Goal: Information Seeking & Learning: Compare options

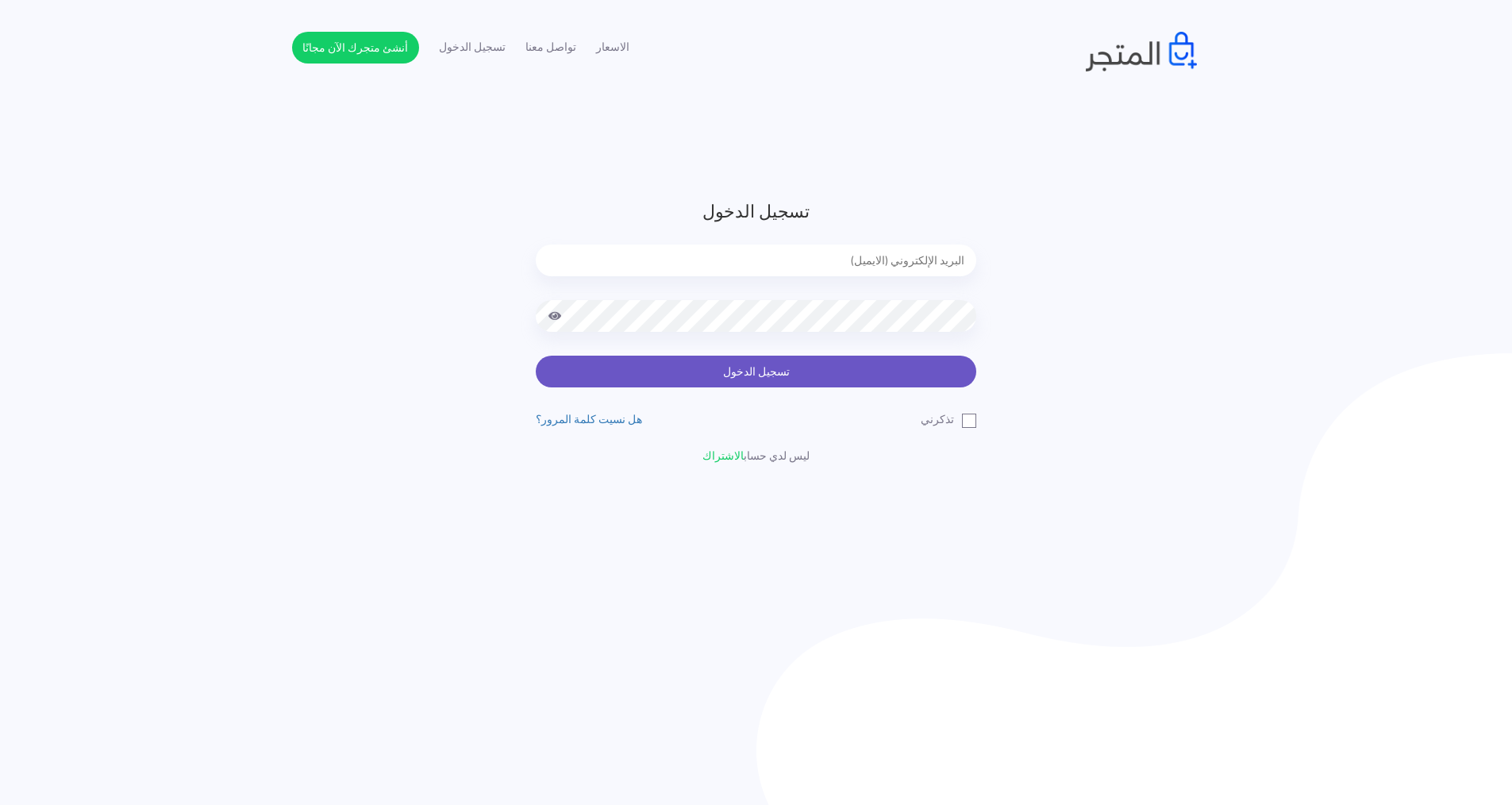
type input "express.laptop@outlook.com"
click at [844, 364] on button "تسجيل الدخول" at bounding box center [756, 372] width 441 height 32
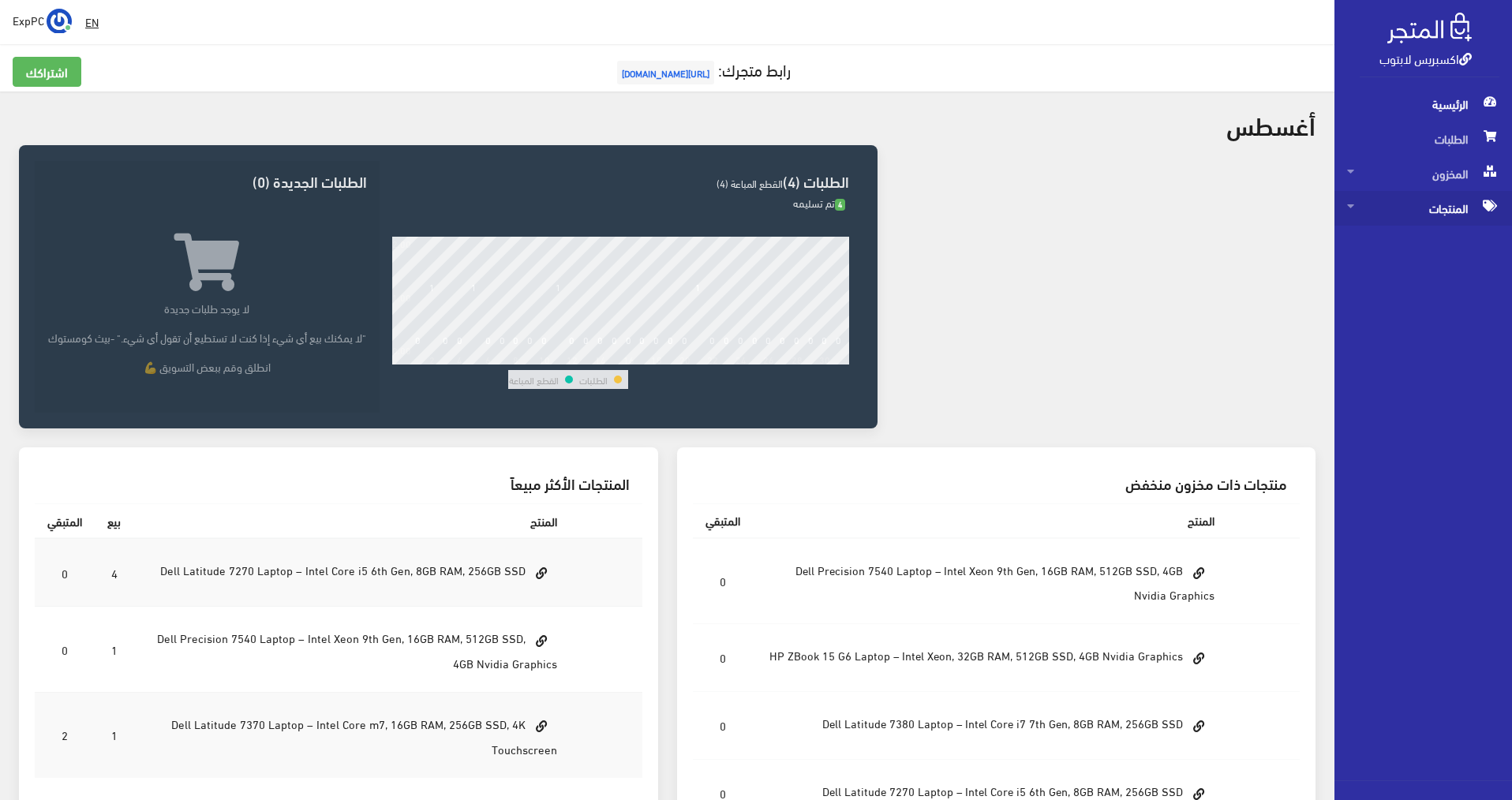
click at [1450, 212] on span "المنتجات" at bounding box center [1422, 208] width 152 height 34
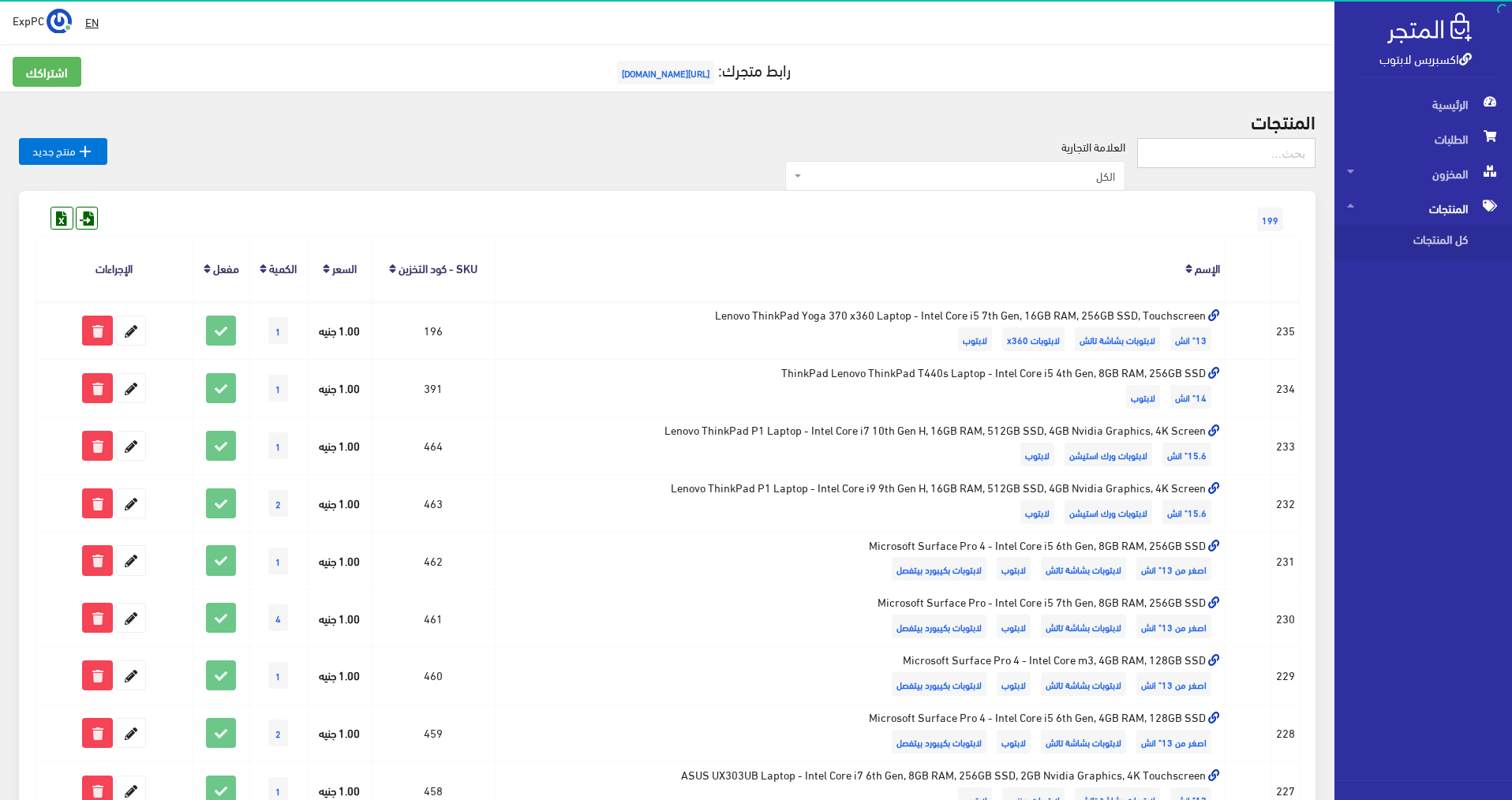
click at [1229, 155] on input "text" at bounding box center [1226, 153] width 178 height 30
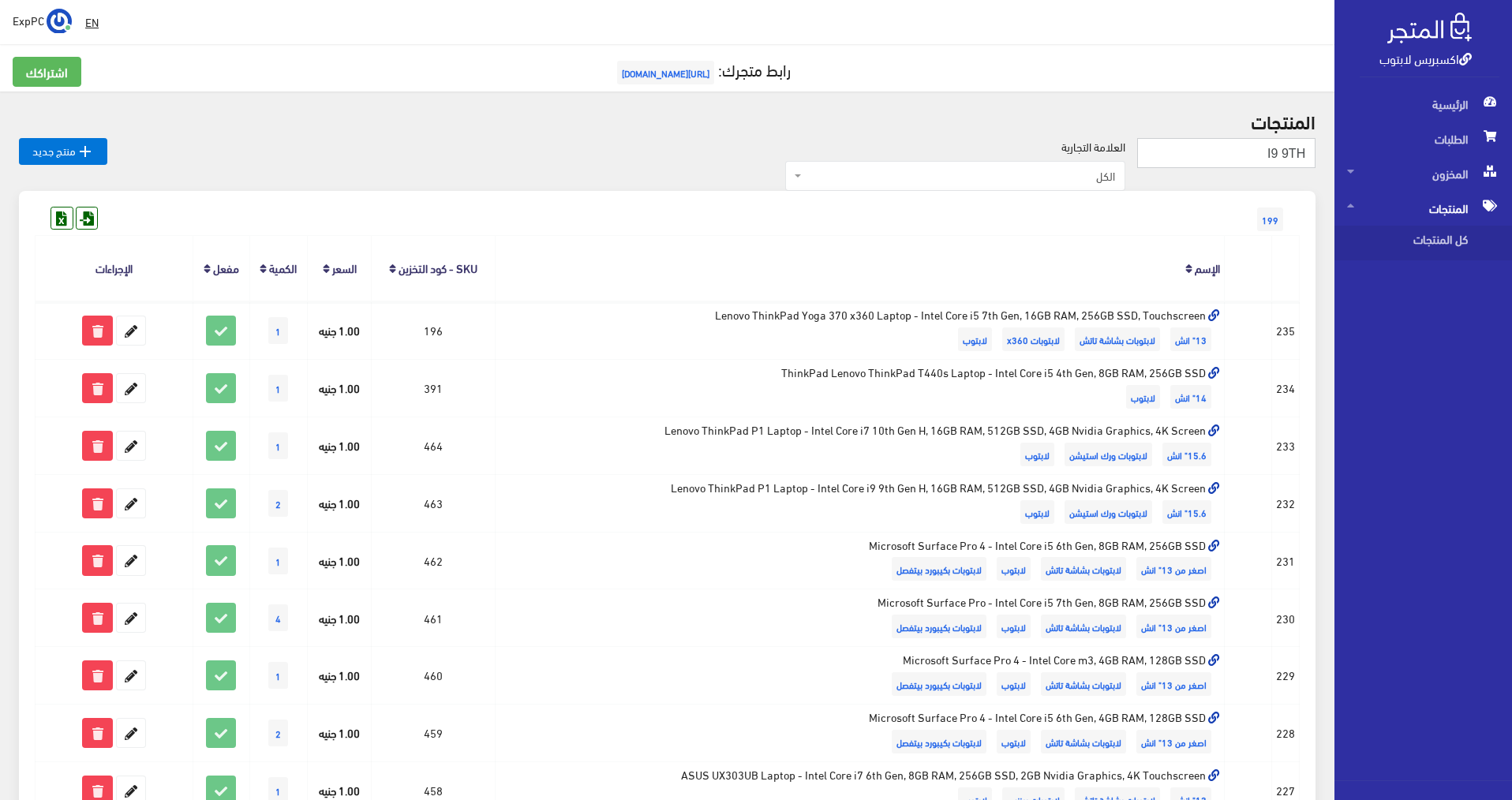
type input "I9 9TH"
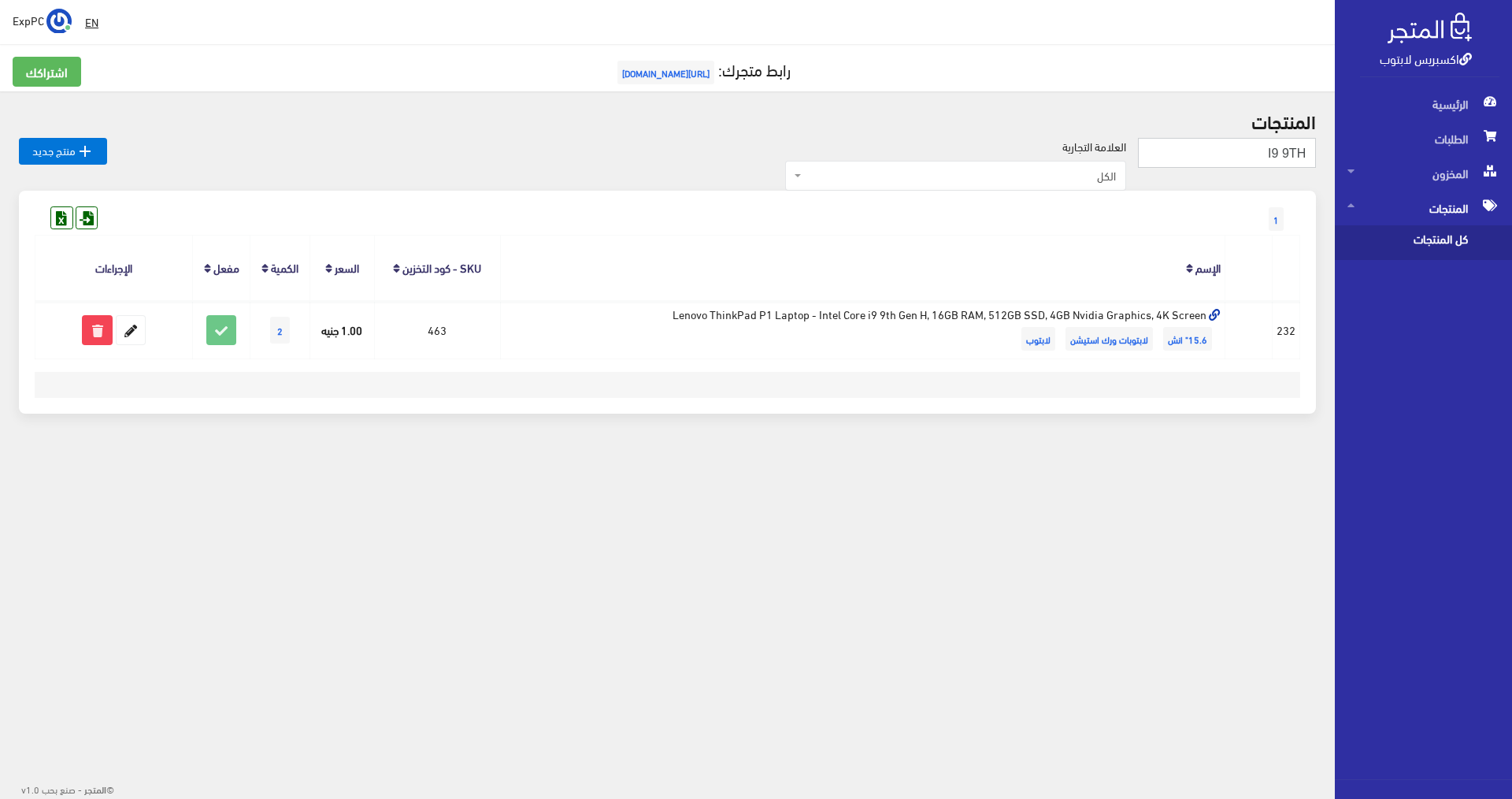
click at [1276, 153] on input "I9 9TH" at bounding box center [1227, 153] width 178 height 30
type input "I7. 9TH"
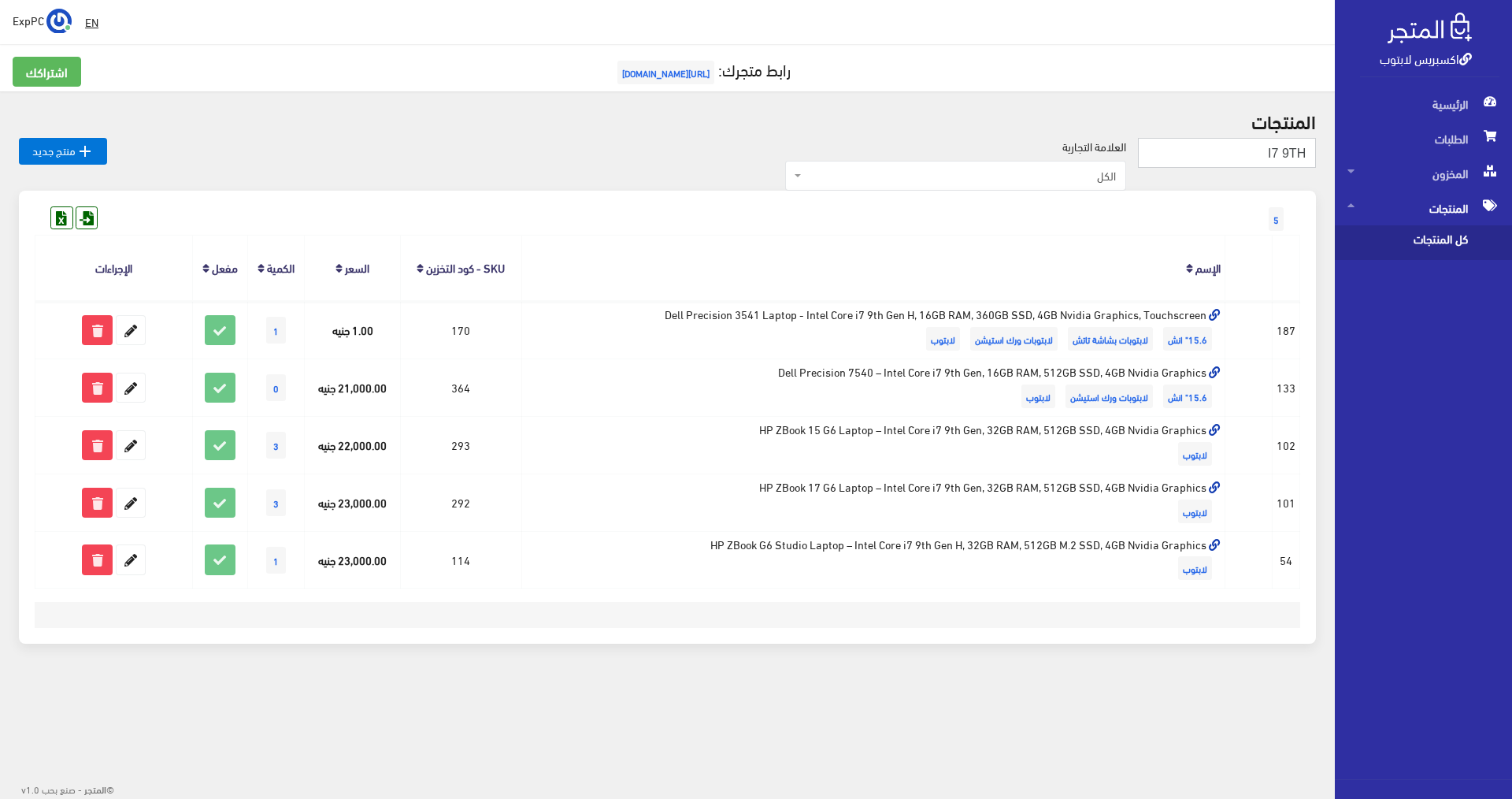
drag, startPoint x: 1281, startPoint y: 148, endPoint x: 1292, endPoint y: 151, distance: 11.4
click at [1292, 151] on input "I7 9TH" at bounding box center [1227, 153] width 178 height 30
click at [1290, 152] on input "I7 9TH" at bounding box center [1227, 153] width 178 height 30
click at [1289, 152] on input "I7 9TH" at bounding box center [1227, 153] width 178 height 30
click at [1284, 152] on input "I7 9TH" at bounding box center [1227, 153] width 178 height 30
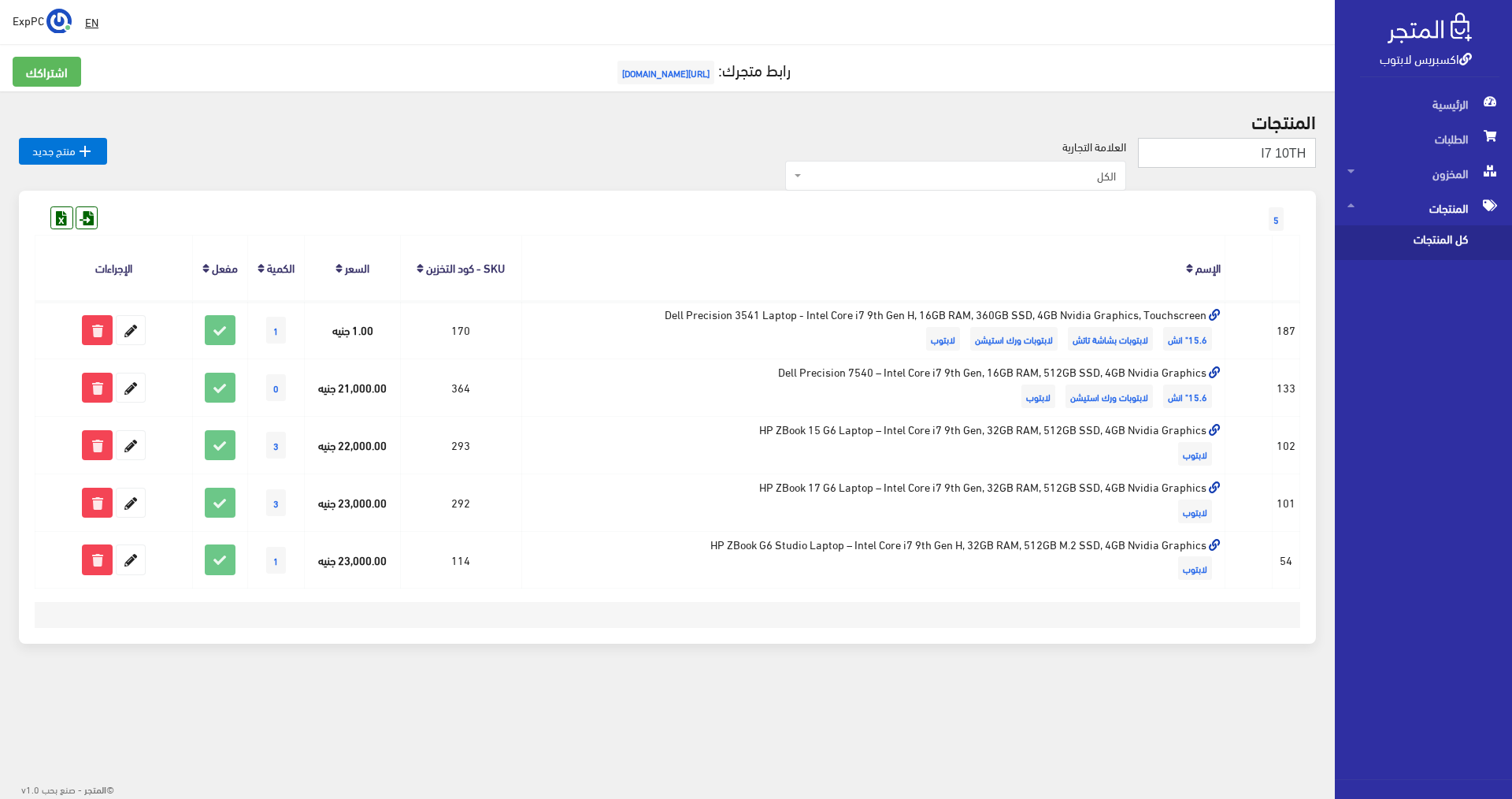
type input "I7 10TH"
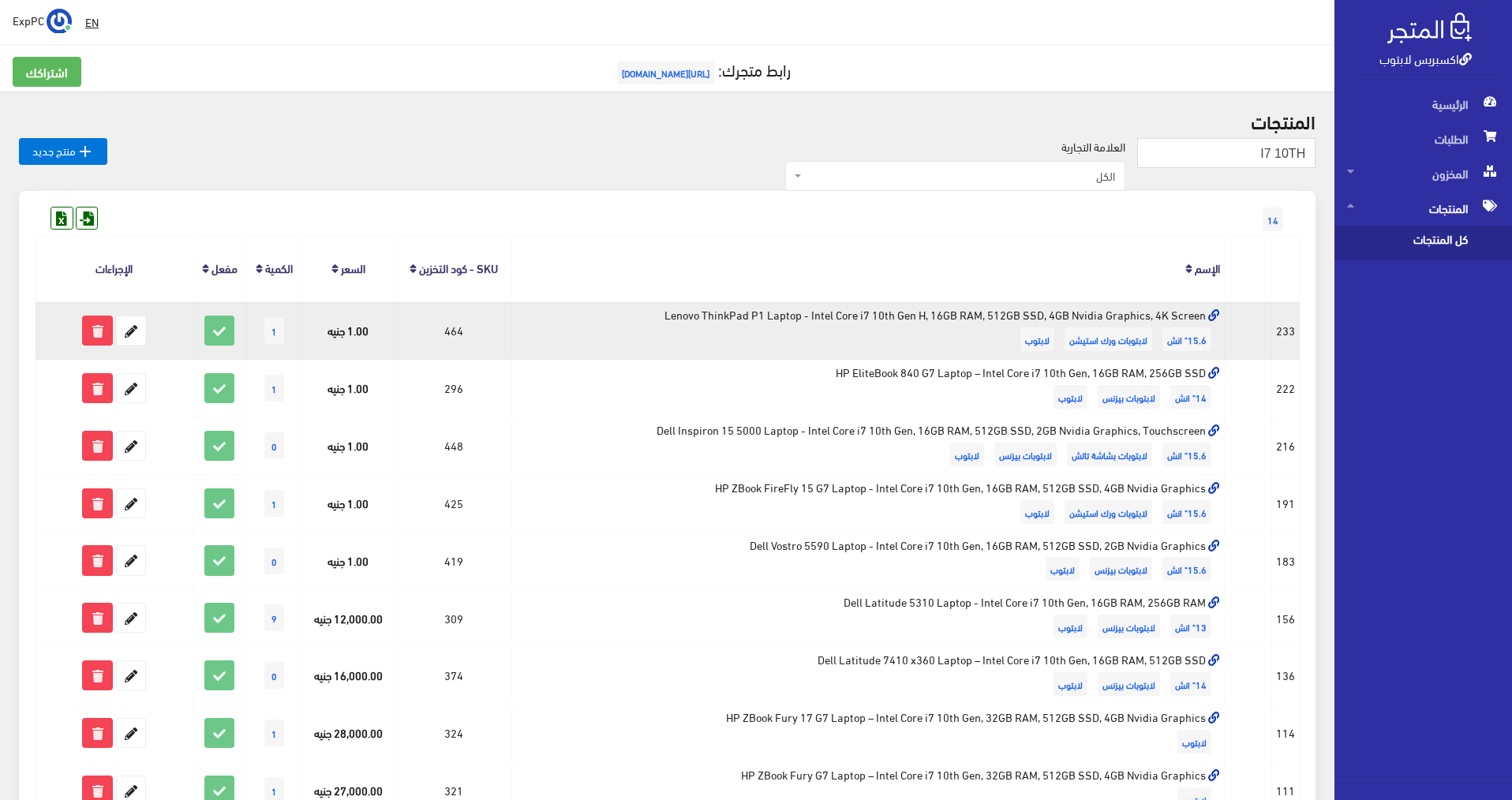
click at [626, 332] on td "Lenovo ThinkPad P1 Laptop - Intel Core i7 10th Gen H, 16GB RAM, 512GB SSD, 4GB …" at bounding box center [868, 330] width 713 height 58
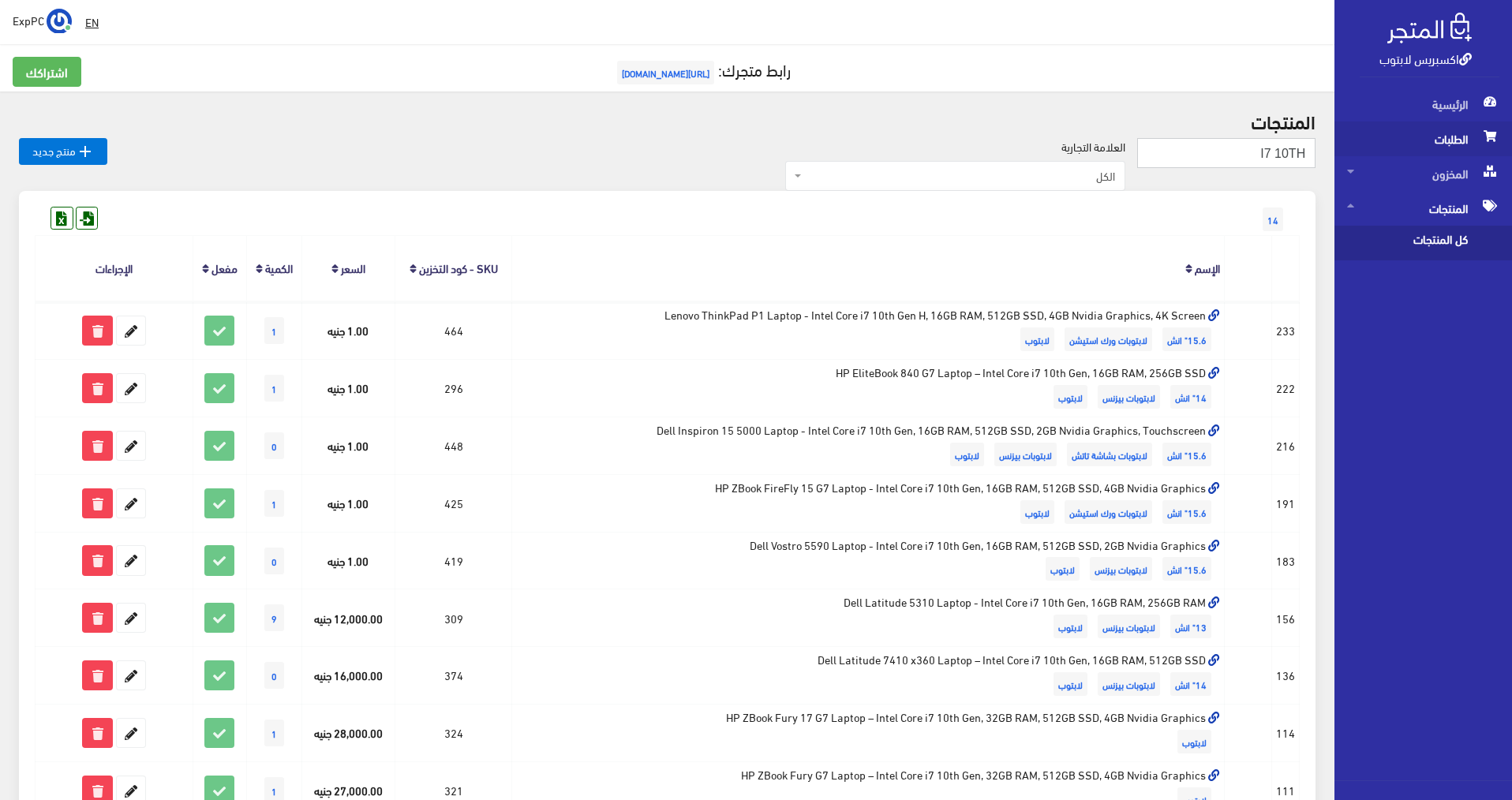
drag, startPoint x: 1220, startPoint y: 156, endPoint x: 1408, endPoint y: 140, distance: 188.7
click at [1408, 140] on div "اكسبريس لابتوب الرئيسية الطلبات المخزون EN" at bounding box center [756, 624] width 1512 height 1250
type input "P1"
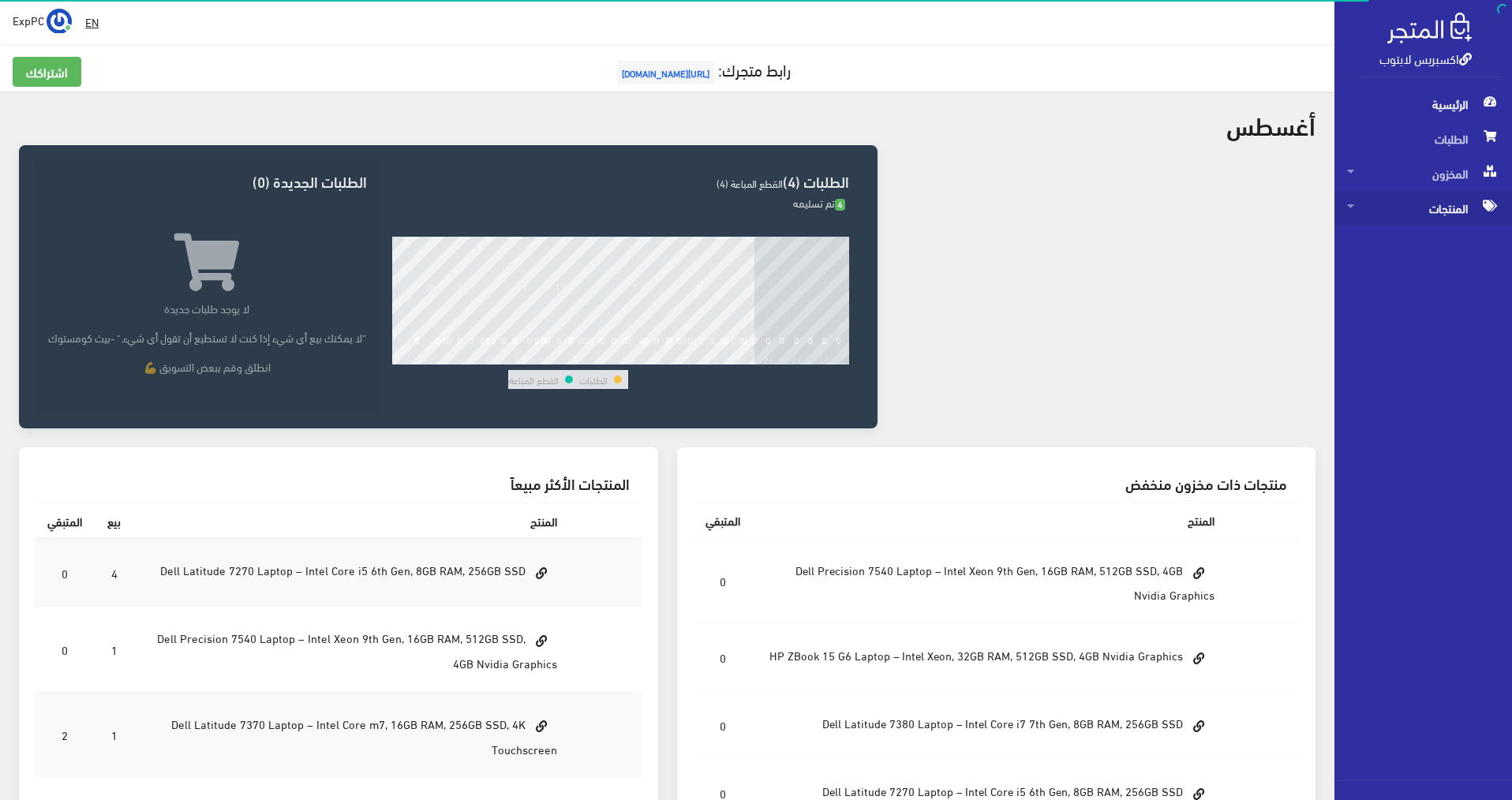
click at [752, 199] on span "المنتجات" at bounding box center [1422, 208] width 152 height 34
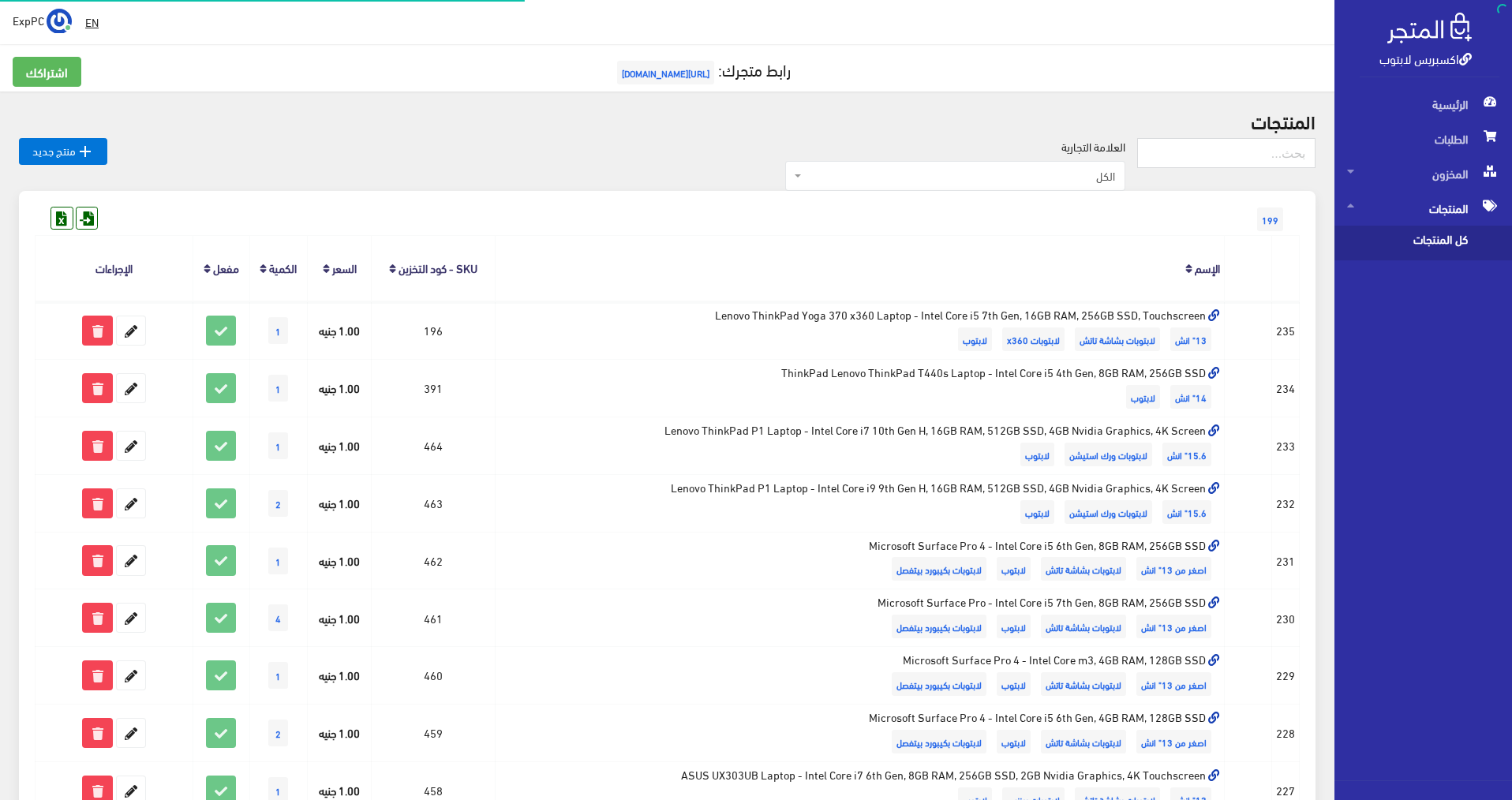
click at [752, 250] on span "كل المنتجات" at bounding box center [1406, 242] width 120 height 34
click at [752, 153] on input "text" at bounding box center [1226, 153] width 178 height 30
type input "P1"
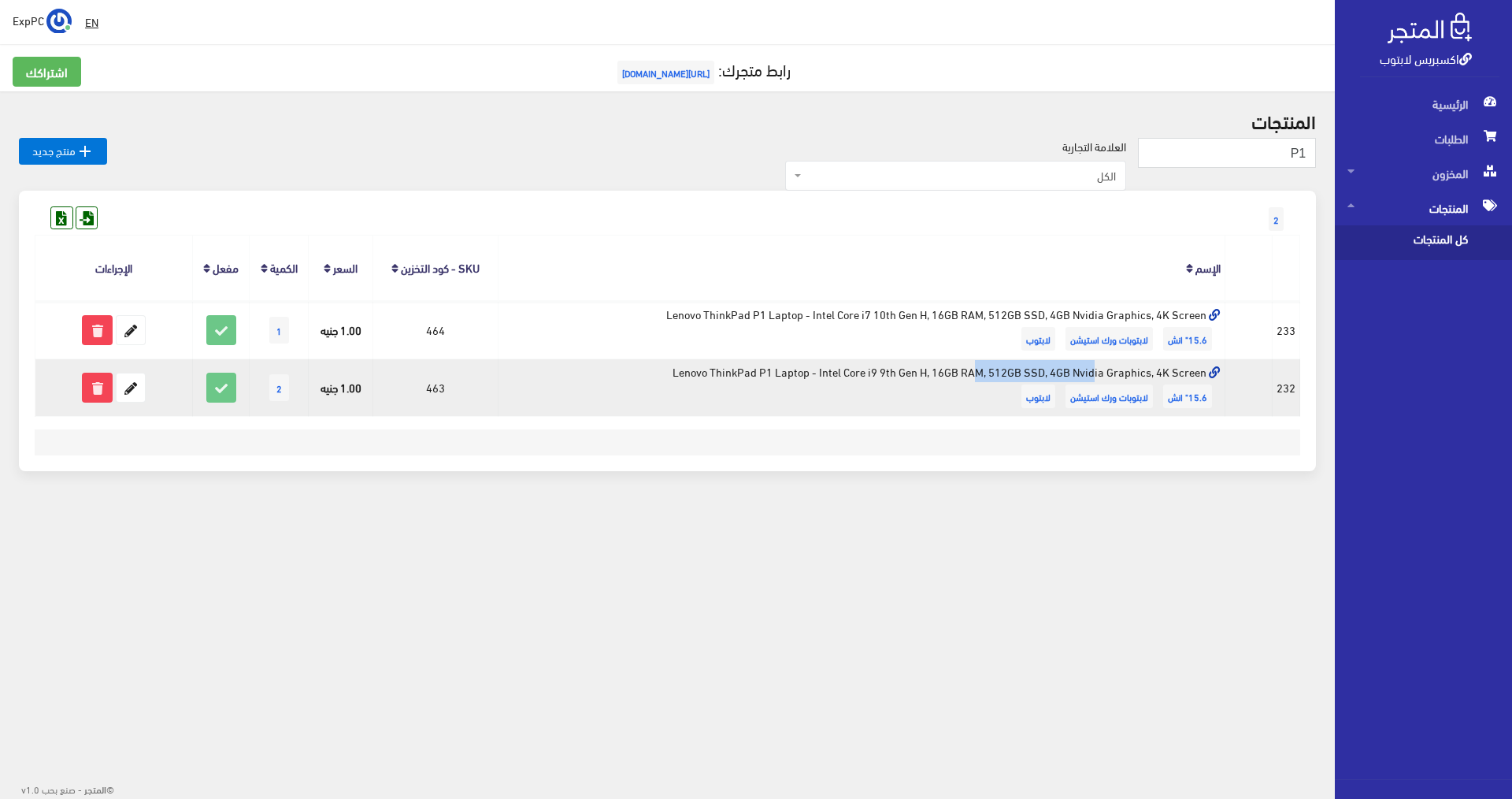
drag, startPoint x: 910, startPoint y: 372, endPoint x: 816, endPoint y: 367, distance: 94.1
click at [816, 367] on td "Lenovo ThinkPad P1 Laptop - Intel Core i9 9th Gen H, 16GB RAM, 512GB SSD, 4GB N…" at bounding box center [861, 388] width 727 height 58
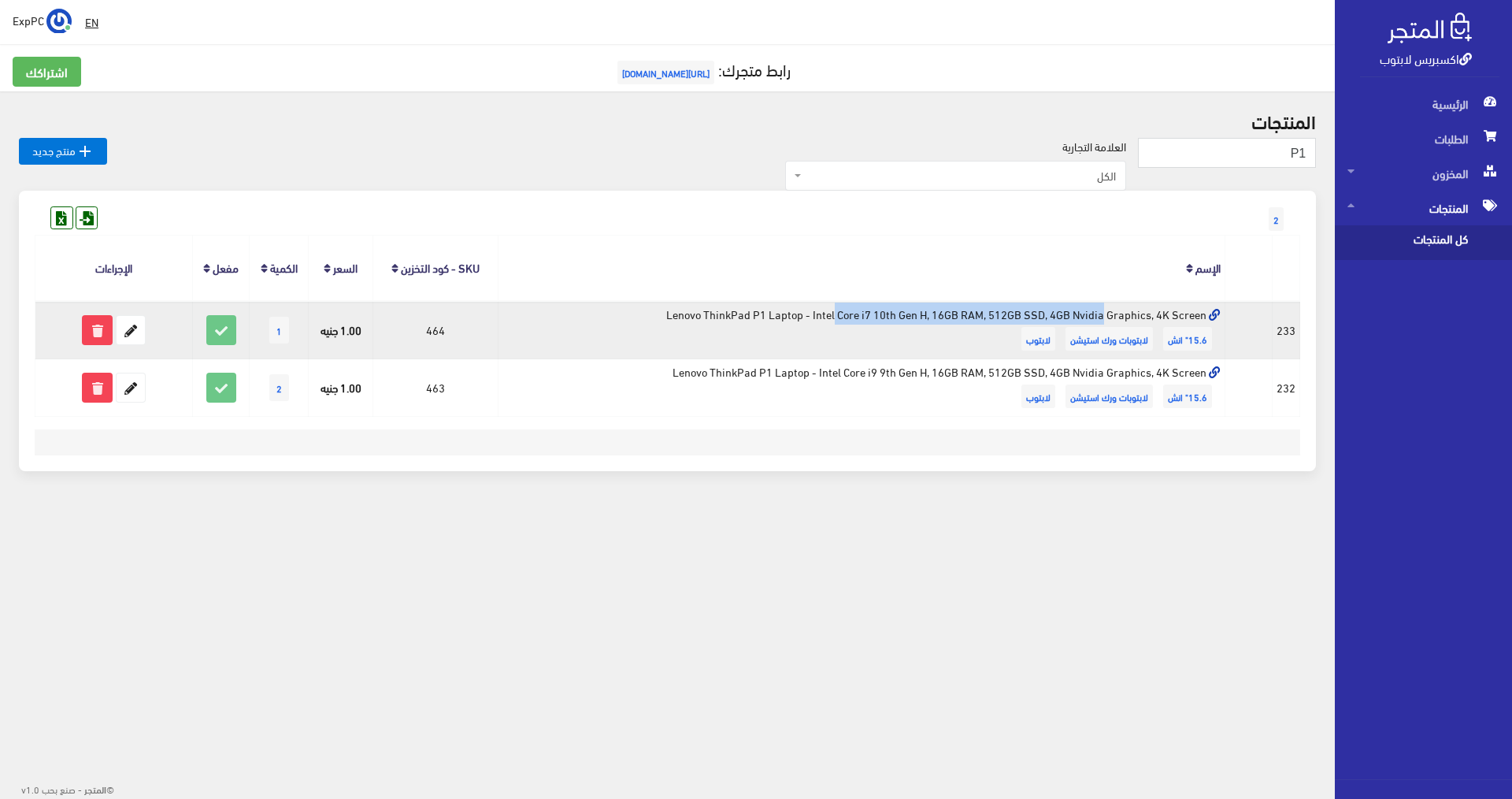
drag, startPoint x: 925, startPoint y: 317, endPoint x: 632, endPoint y: 299, distance: 293.6
click at [630, 305] on td "Lenovo ThinkPad P1 Laptop - Intel Core i7 10th Gen H, 16GB RAM, 512GB SSD, 4GB …" at bounding box center [861, 330] width 727 height 58
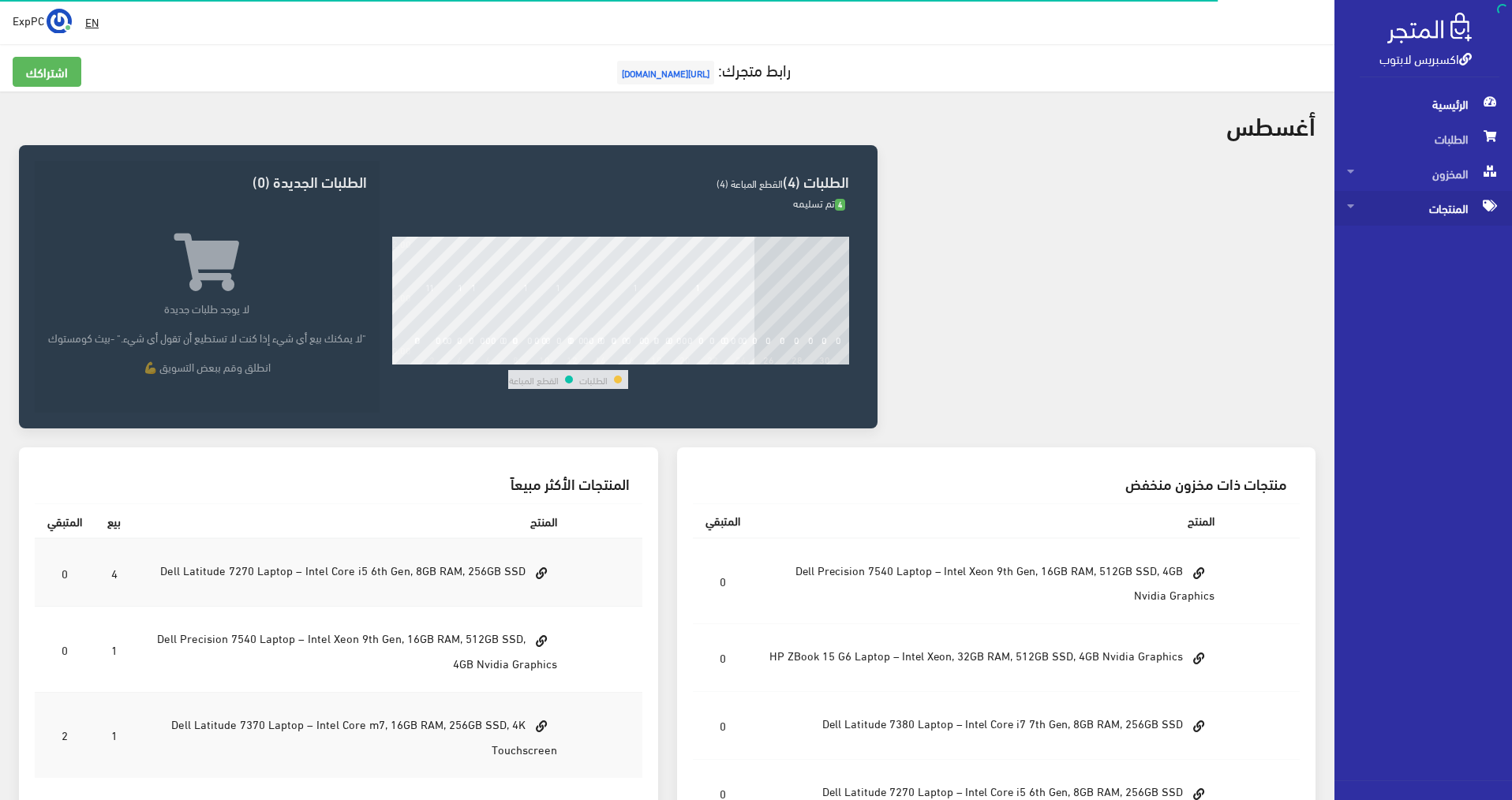
click at [752, 208] on span "المنتجات" at bounding box center [1422, 208] width 152 height 34
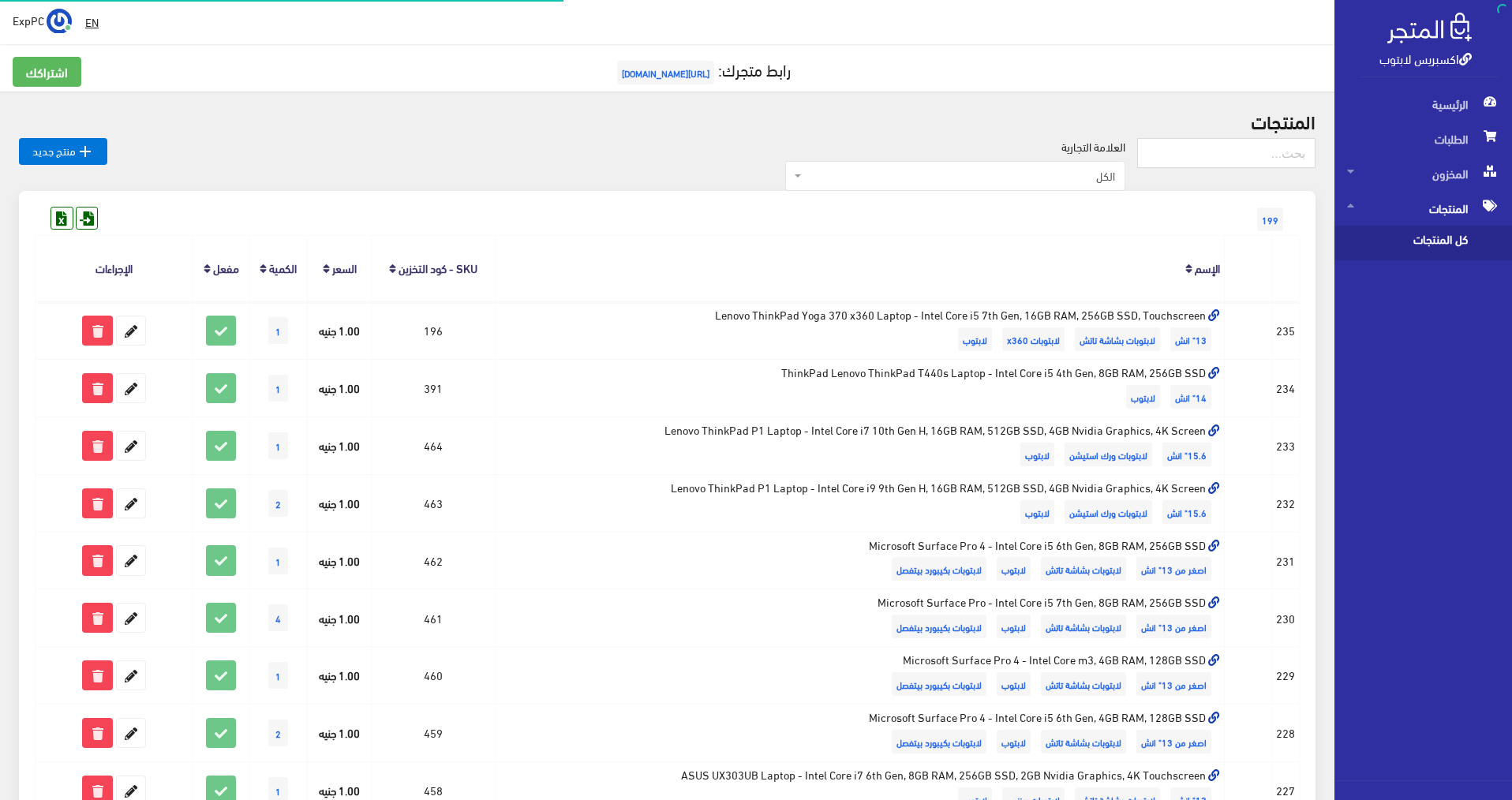
click at [752, 246] on span "كل المنتجات" at bounding box center [1406, 242] width 120 height 34
click at [752, 150] on input "text" at bounding box center [1226, 153] width 178 height 30
type input "12TH"
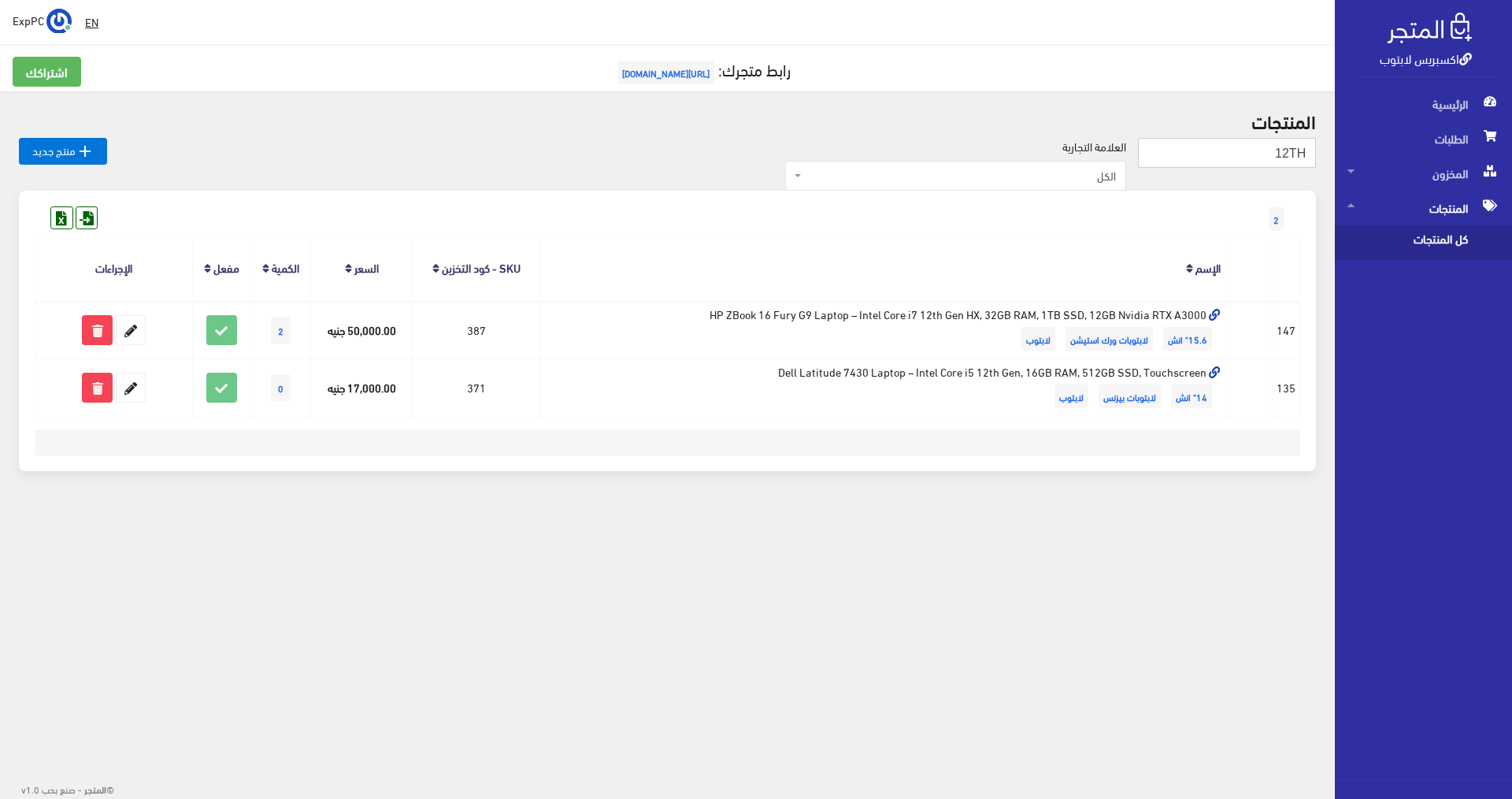
drag, startPoint x: 1287, startPoint y: 149, endPoint x: 1306, endPoint y: 225, distance: 78.3
click at [1293, 149] on input "12TH" at bounding box center [1227, 153] width 178 height 30
type input "11TH"
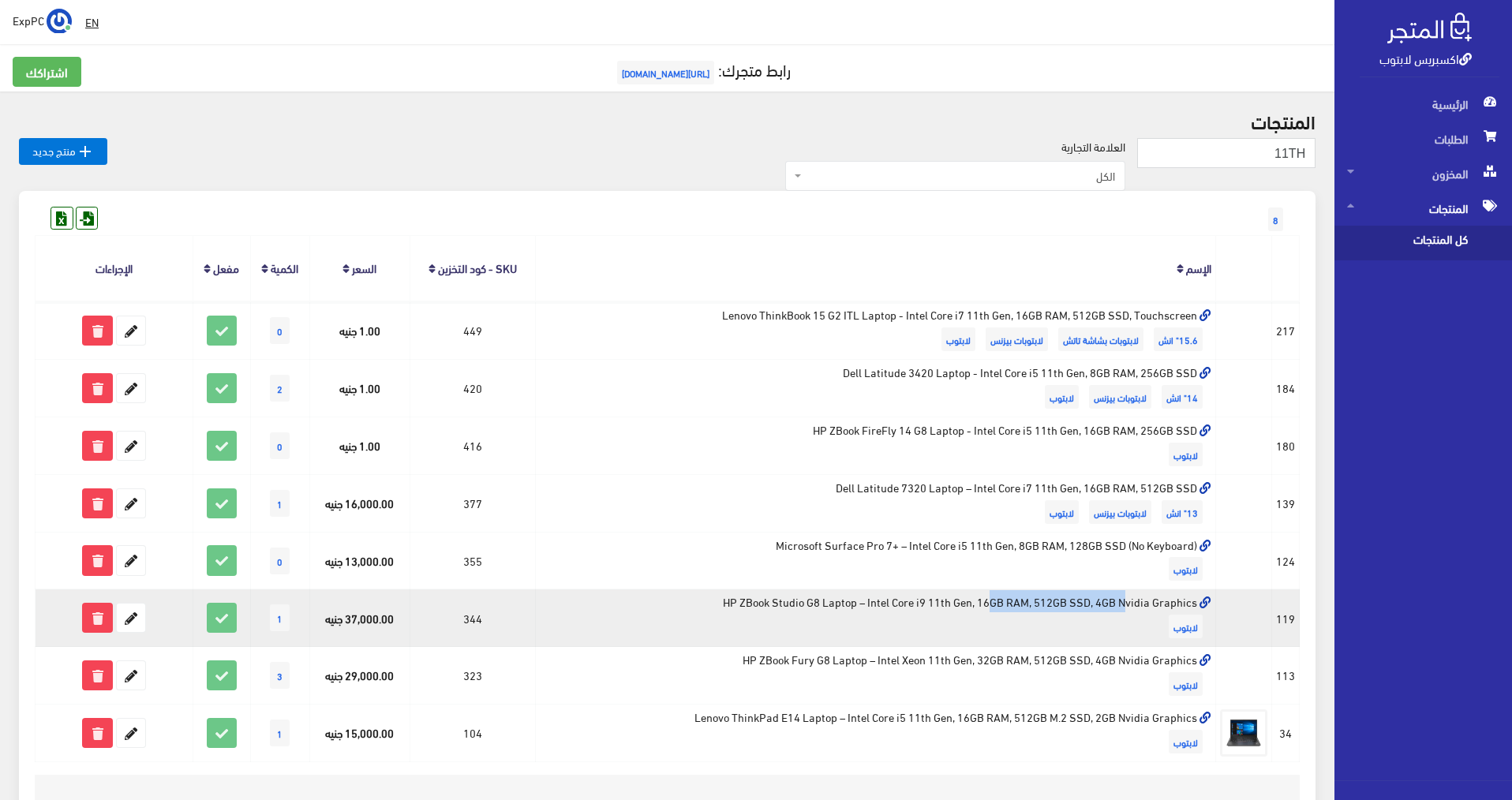
drag, startPoint x: 945, startPoint y: 605, endPoint x: 834, endPoint y: 591, distance: 111.9
click at [834, 591] on td "HP ZBook Studio G8 Laptop – Intel Core i9 11th Gen, 16GB RAM, 512GB SSD, 4GB Nv…" at bounding box center [874, 618] width 680 height 58
drag, startPoint x: 989, startPoint y: 601, endPoint x: 752, endPoint y: 602, distance: 237.0
click at [752, 602] on td "HP ZBook Studio G8 Laptop – Intel Core i9 11th Gen, 16GB RAM, 512GB SSD, 4GB Nv…" at bounding box center [874, 618] width 680 height 58
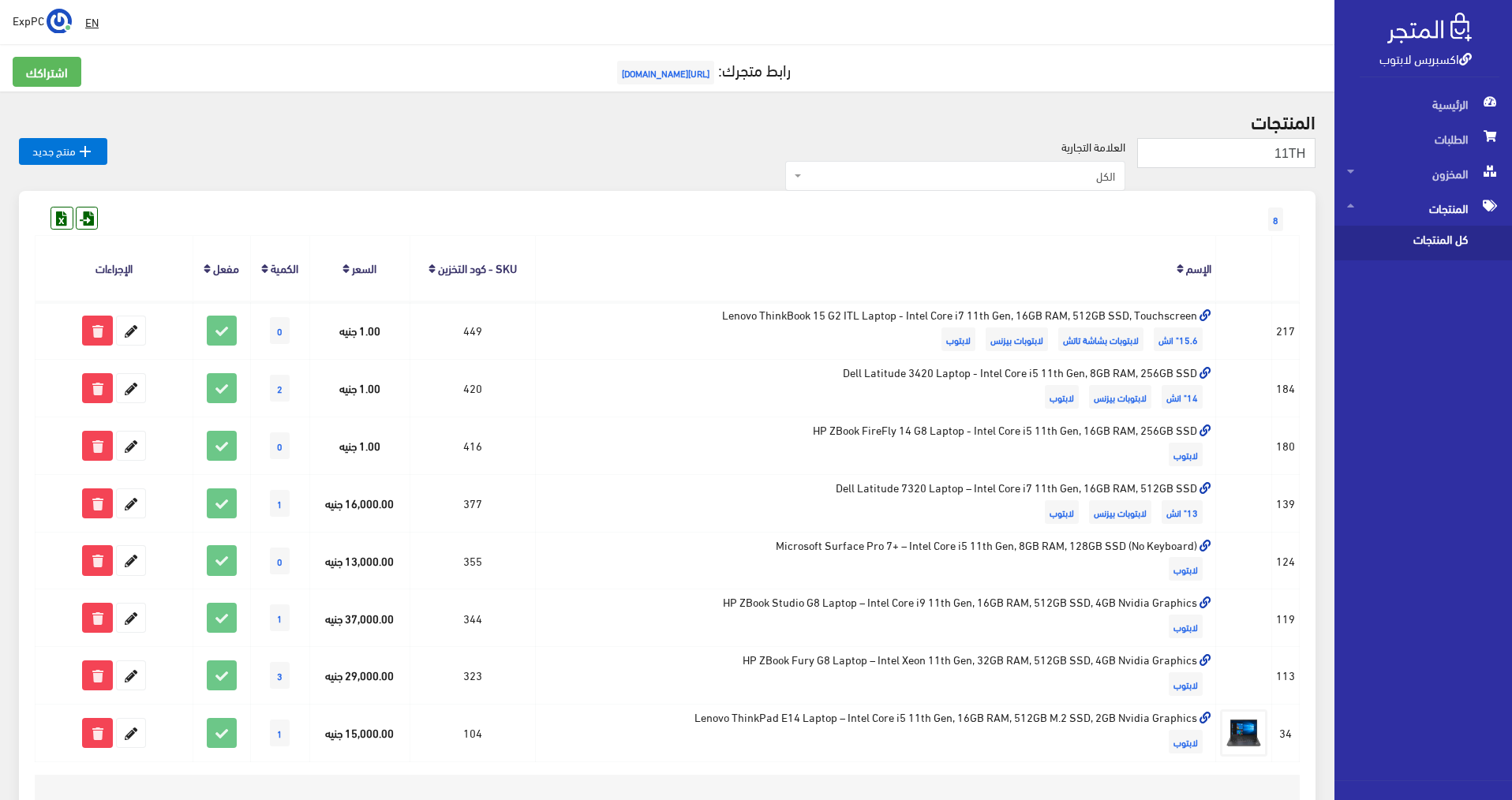
click at [702, 4] on div " EN ExpPC اشتراكي" at bounding box center [666, 22] width 1334 height 45
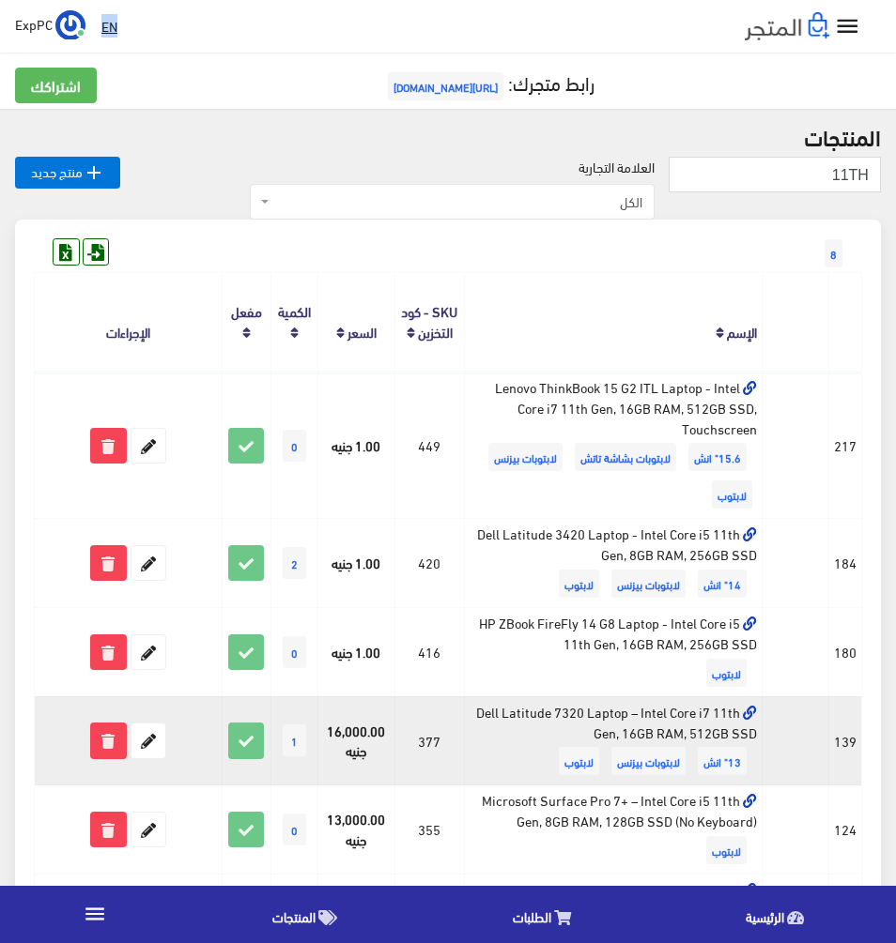
drag, startPoint x: 699, startPoint y: 712, endPoint x: 736, endPoint y: 714, distance: 36.7
click at [736, 714] on td "Dell Latitude 7320 Laptop – Intel Core i7 11th Gen, 16GB RAM, 512GB SSD 13" انش…" at bounding box center [613, 741] width 298 height 89
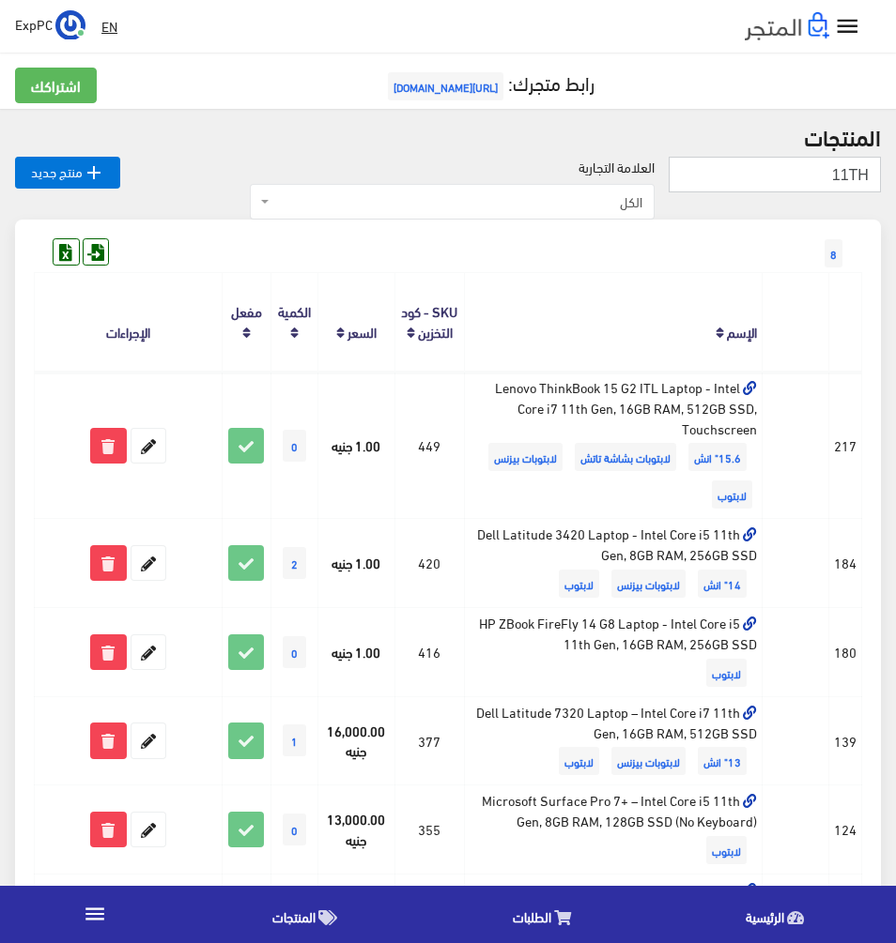
drag, startPoint x: 827, startPoint y: 174, endPoint x: 1144, endPoint y: 175, distance: 317.3
click at [896, 175] on html "اكسبريس لابتوب الرئيسية الطلبات " at bounding box center [448, 471] width 896 height 943
type input "7270"
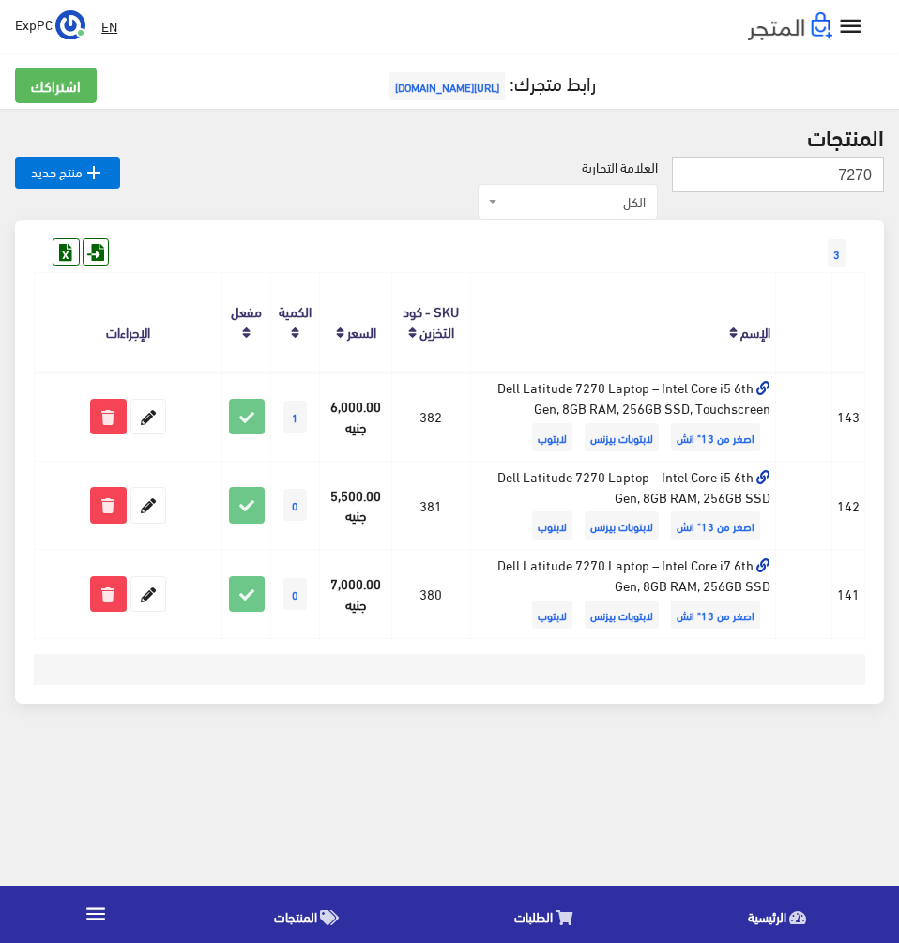
drag, startPoint x: 831, startPoint y: 165, endPoint x: 1061, endPoint y: 166, distance: 230.0
click at [898, 166] on html "اكسبريس لابتوب الرئيسية الطلبات " at bounding box center [449, 471] width 899 height 943
type input "7470"
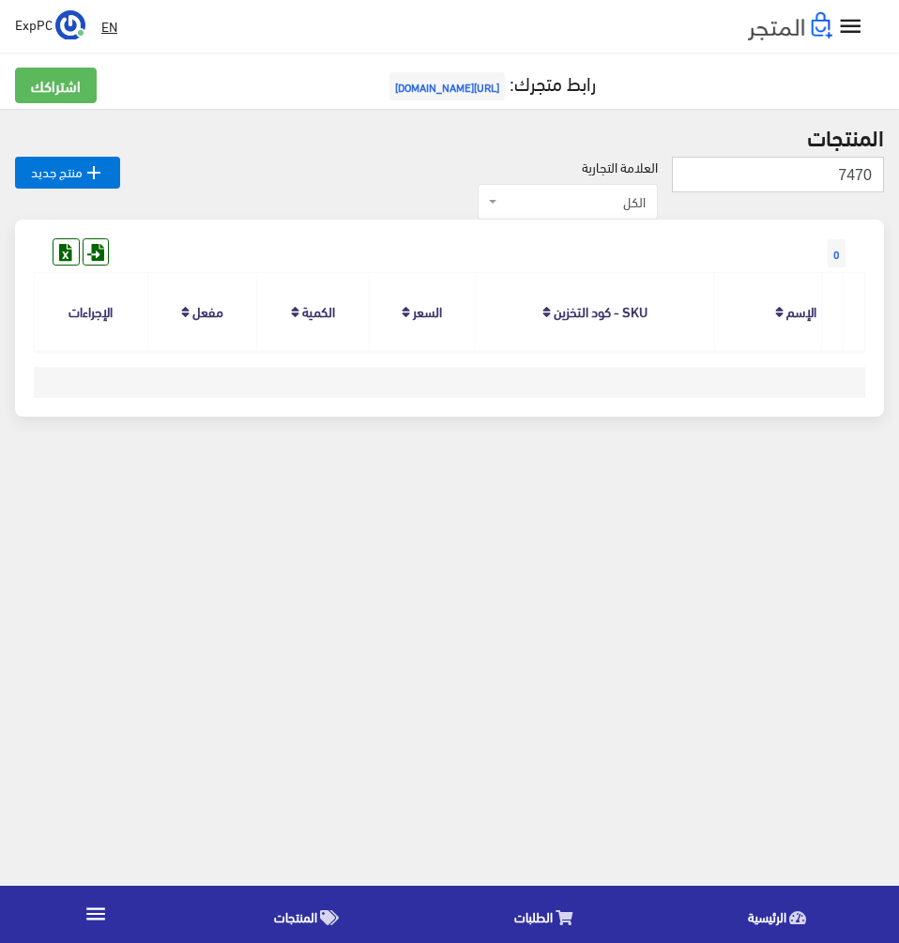
drag, startPoint x: 789, startPoint y: 166, endPoint x: 1484, endPoint y: 192, distance: 695.2
click at [898, 192] on html "اكسبريس لابتوب الرئيسية الطلبات " at bounding box center [449, 471] width 899 height 943
type input "7480"
drag, startPoint x: 834, startPoint y: 175, endPoint x: 1028, endPoint y: 192, distance: 195.1
click at [898, 192] on html "اكسبريس لابتوب الرئيسية الطلبات " at bounding box center [449, 471] width 899 height 943
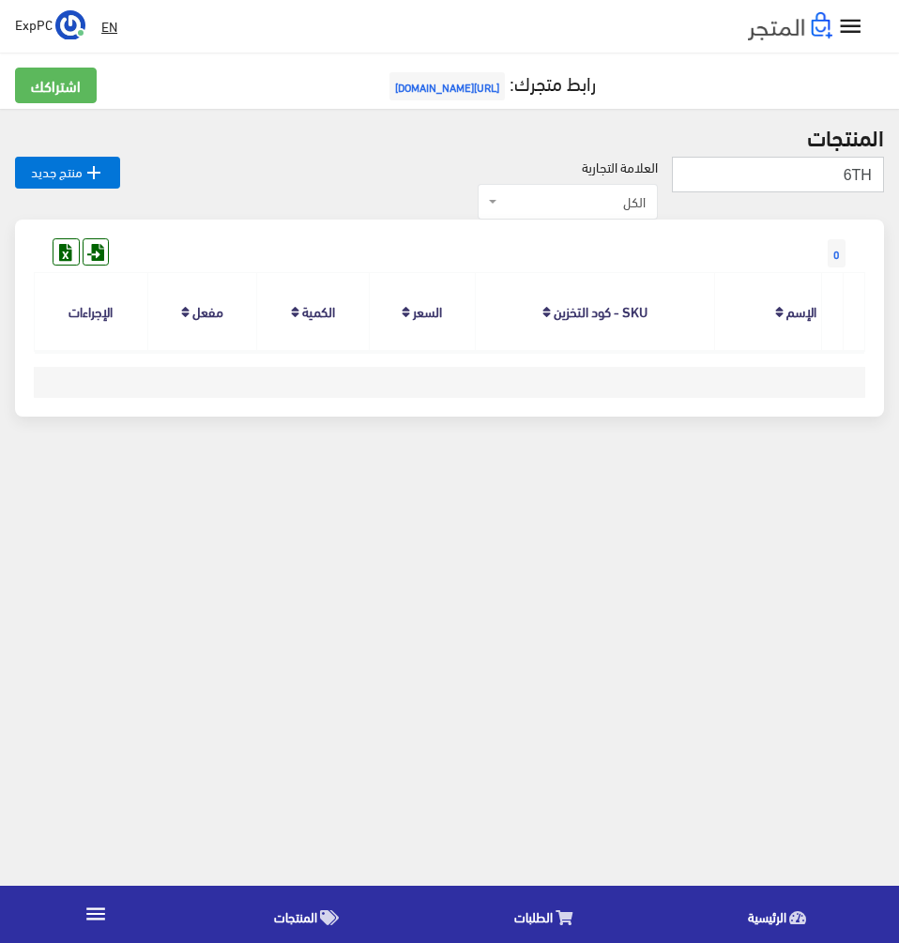
type input "6TH"
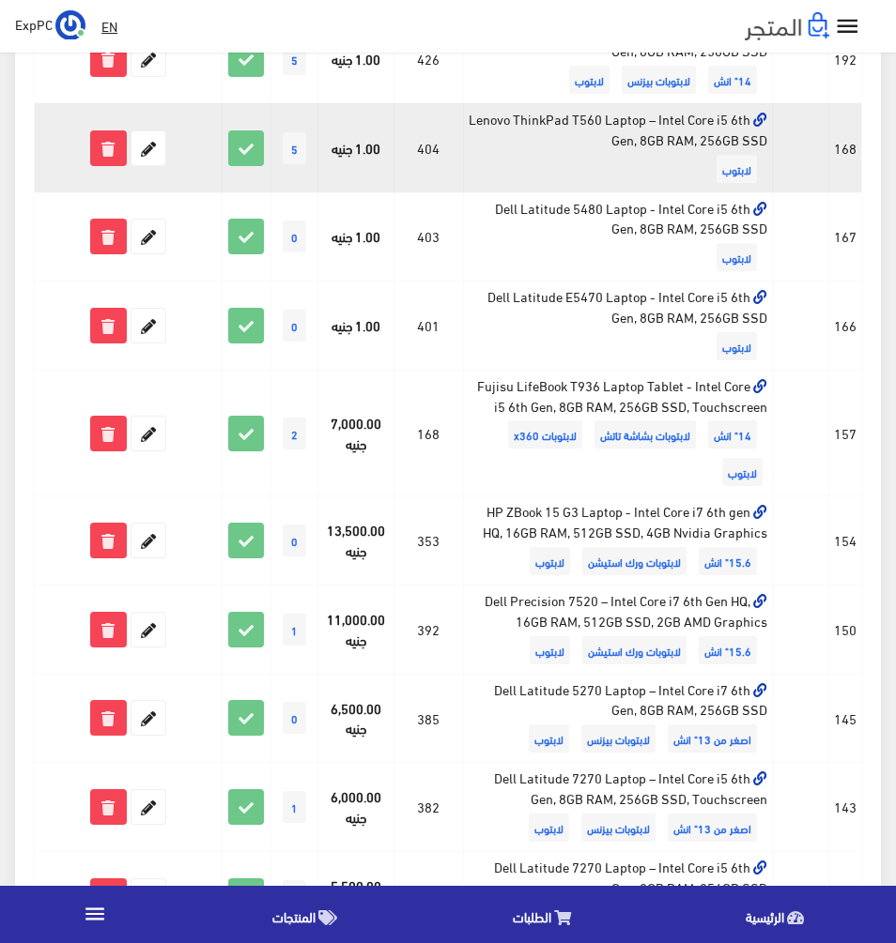
scroll to position [1408, 0]
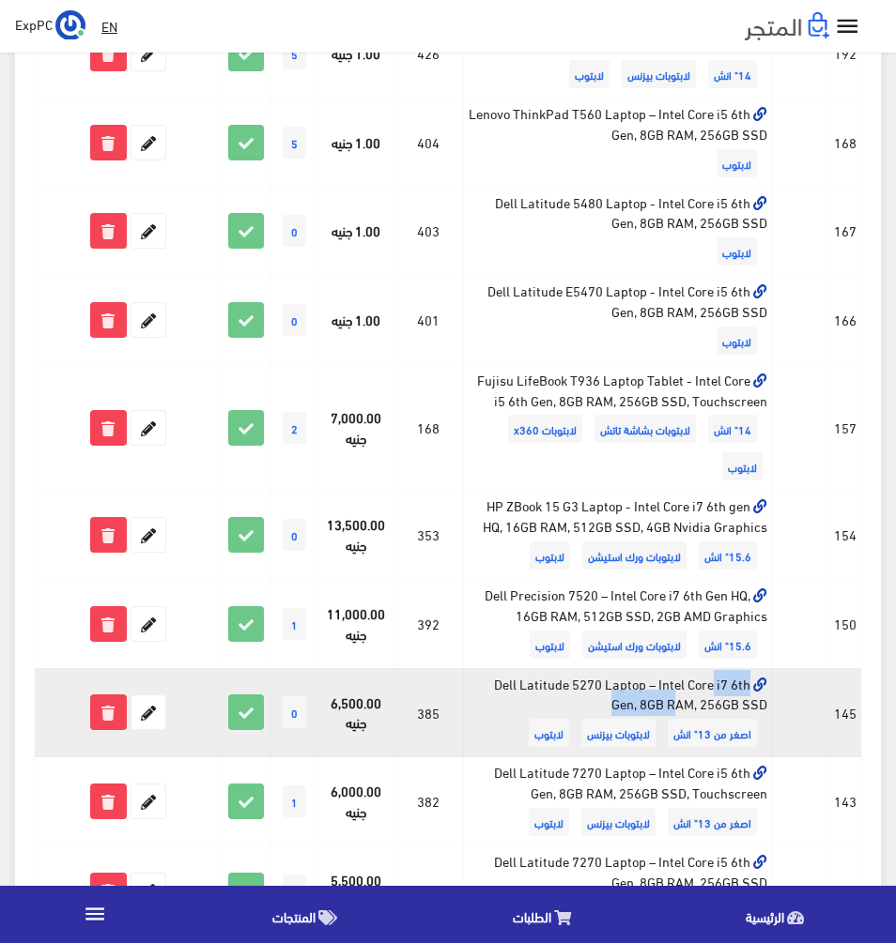
drag, startPoint x: 631, startPoint y: 682, endPoint x: 520, endPoint y: 685, distance: 110.8
click at [520, 685] on td "Dell Latitude 5270 Laptop – Intel Core i7 6th Gen, 8GB RAM, 256GB SSD اصغر من 1…" at bounding box center [617, 712] width 309 height 89
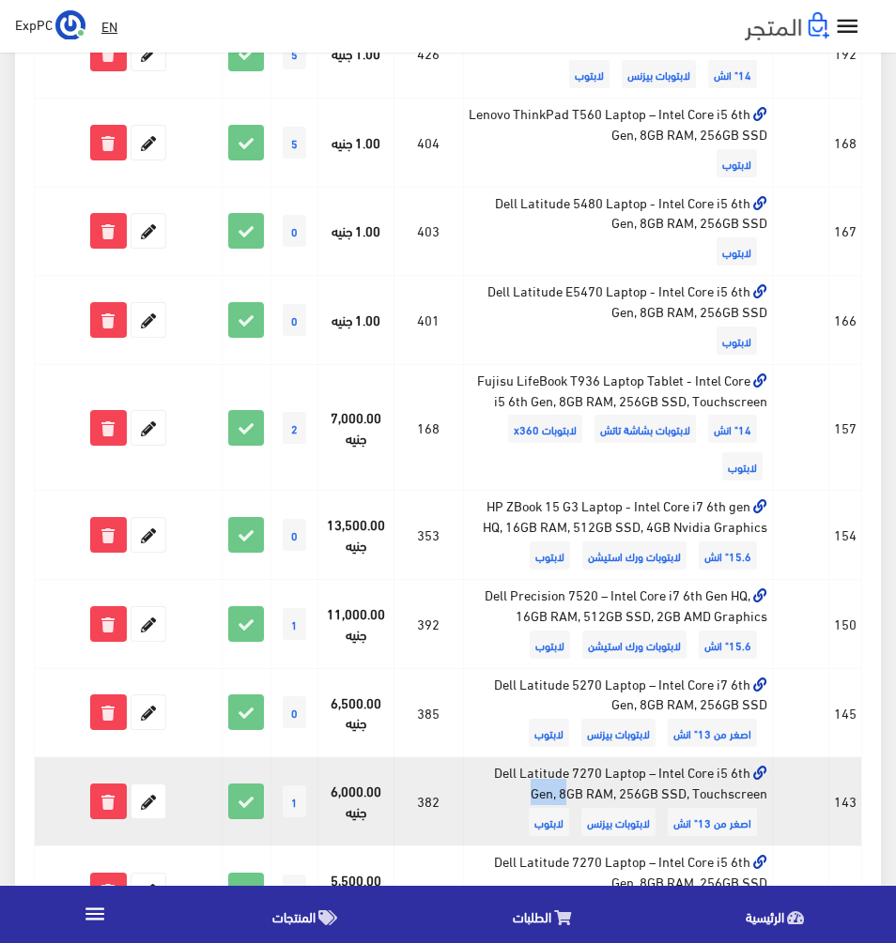
drag, startPoint x: 569, startPoint y: 775, endPoint x: 605, endPoint y: 774, distance: 36.7
click at [605, 774] on td "Dell Latitude 7270 Laptop – Intel Core i5 6th Gen, 8GB RAM, 256GB SSD, Touchscr…" at bounding box center [617, 802] width 309 height 89
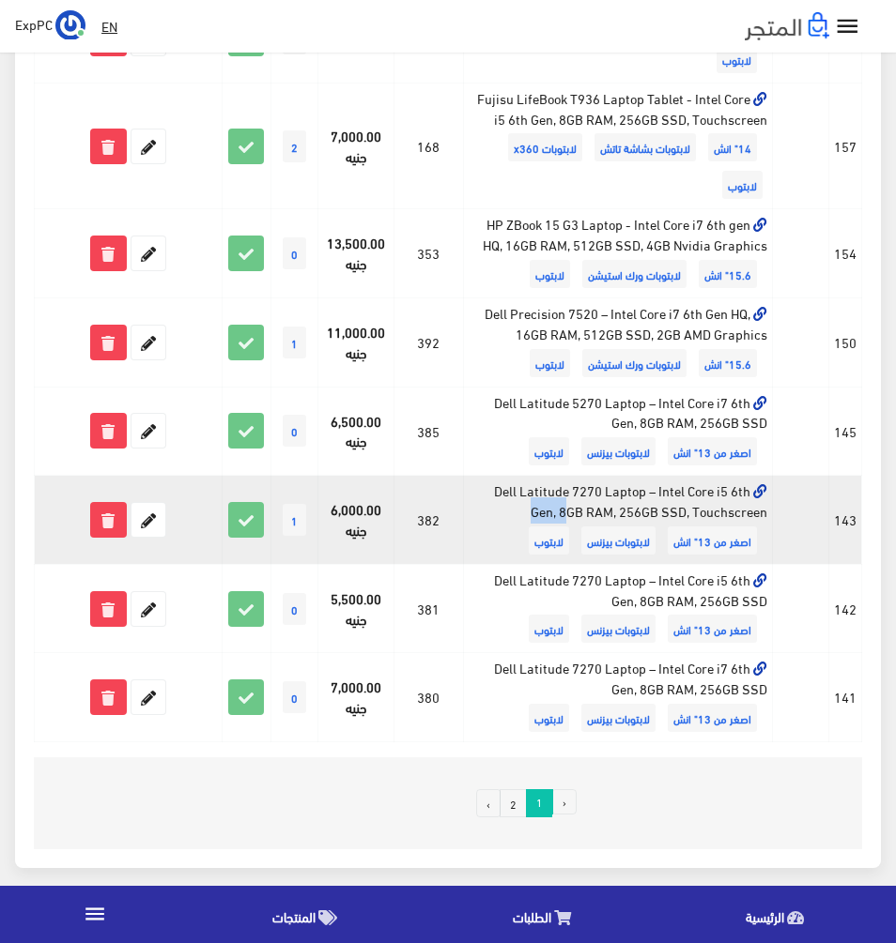
scroll to position [1705, 0]
